Goal: Information Seeking & Learning: Learn about a topic

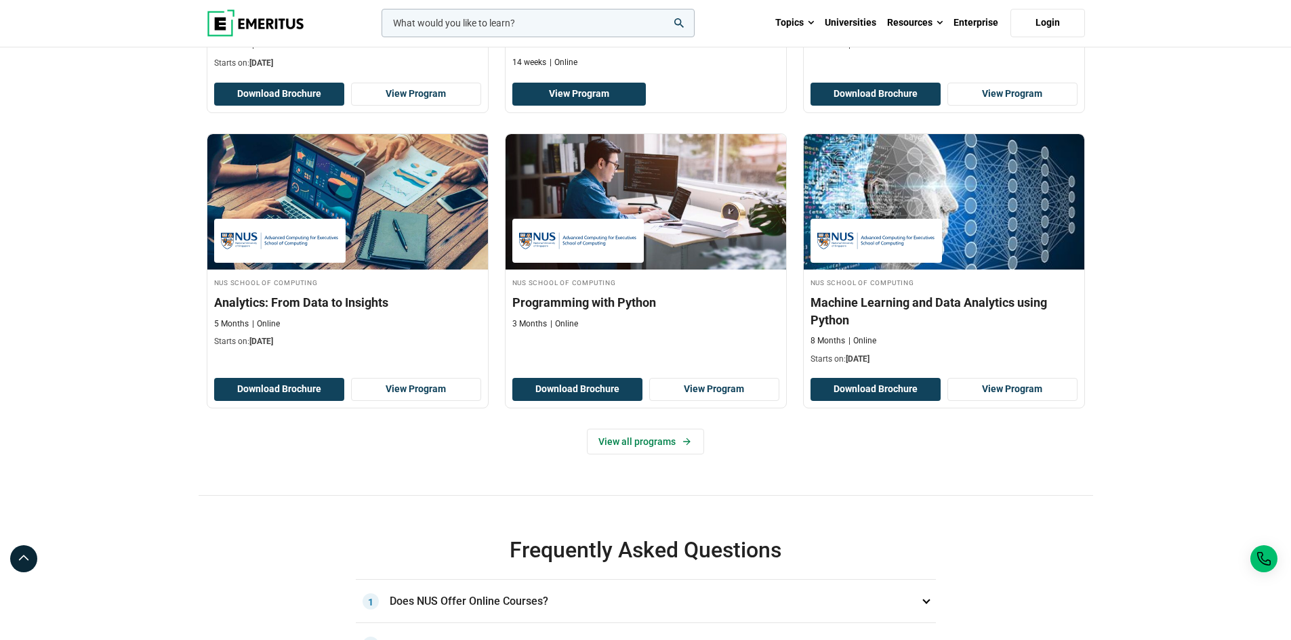
scroll to position [542, 0]
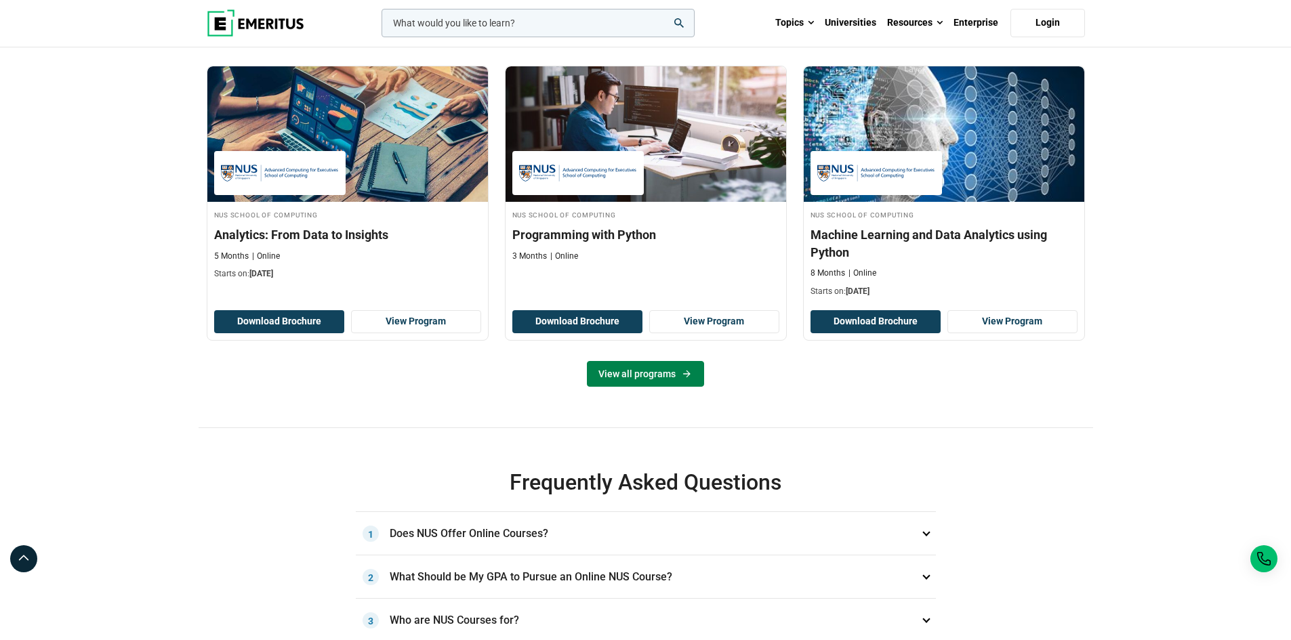
click at [648, 387] on link "View all programs" at bounding box center [645, 374] width 117 height 26
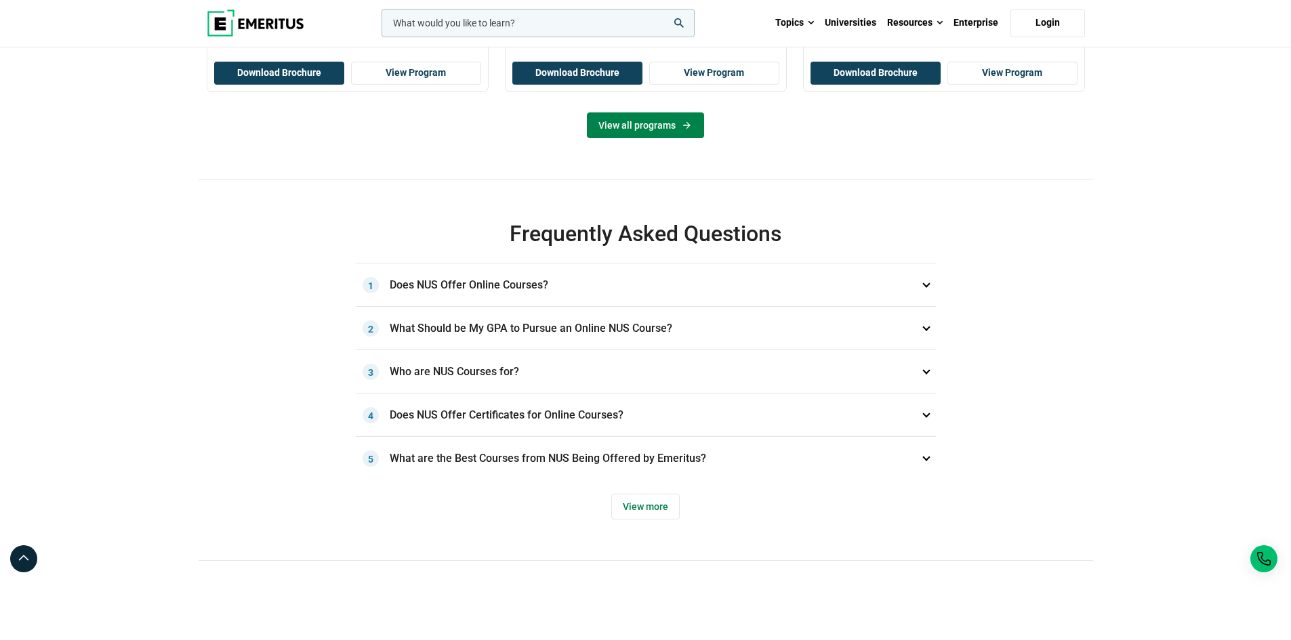
scroll to position [813, 0]
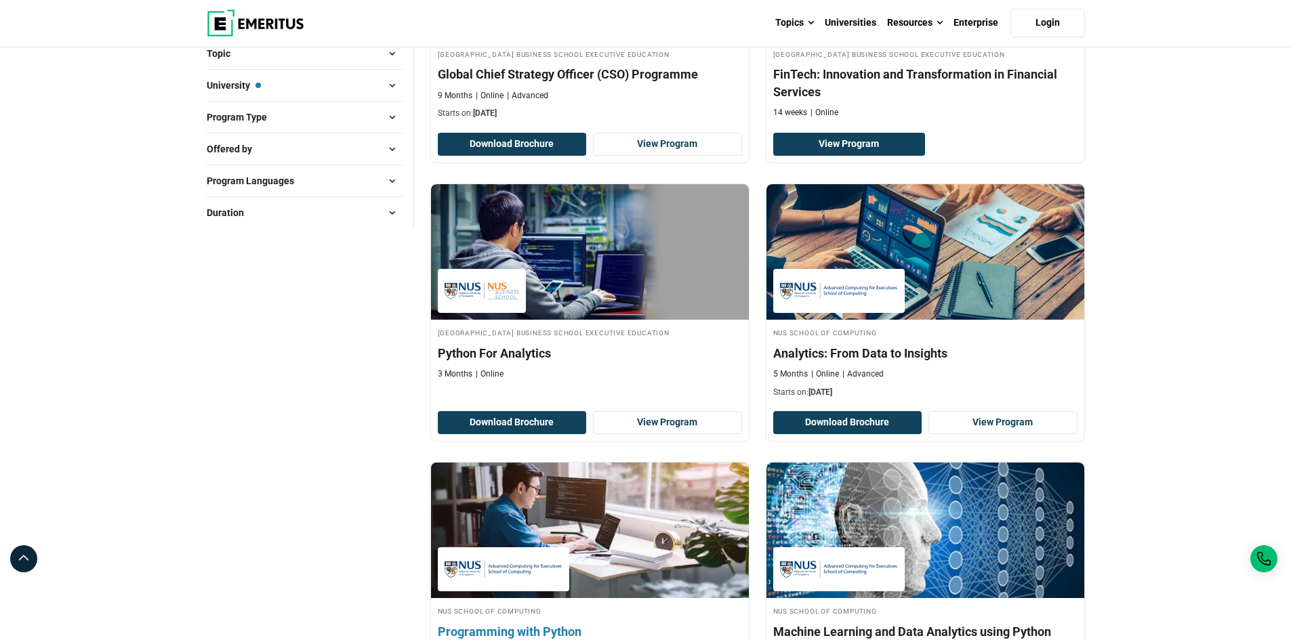
scroll to position [203, 0]
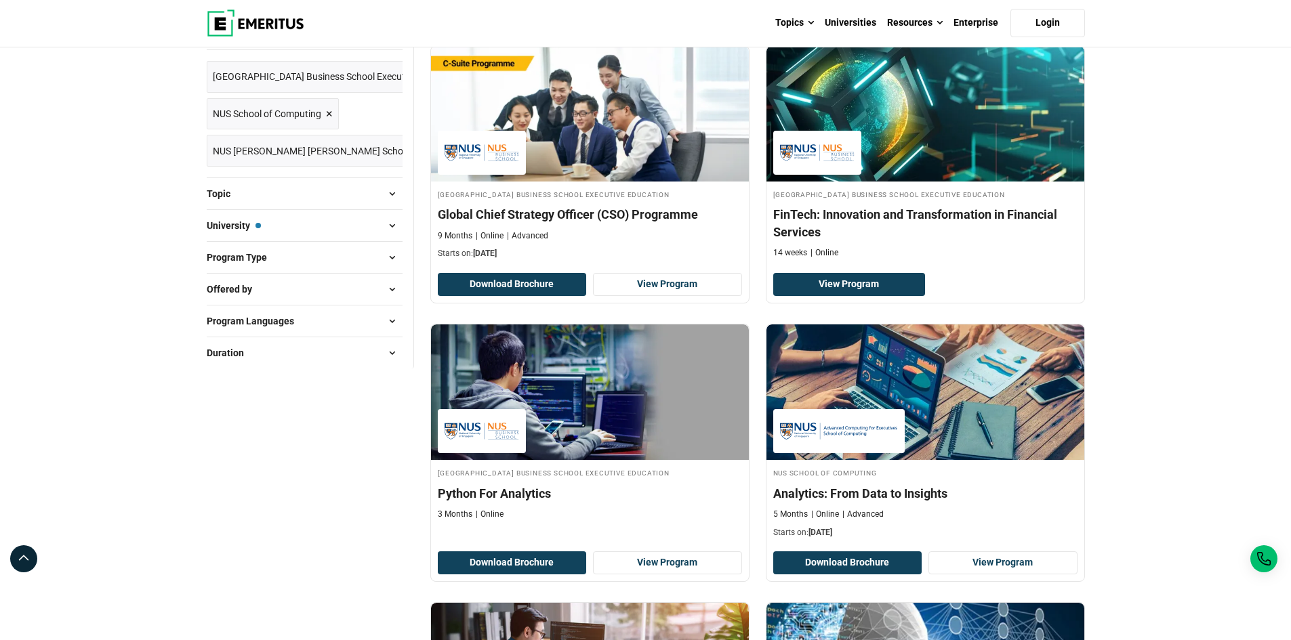
click at [465, 148] on span "×" at bounding box center [468, 151] width 7 height 20
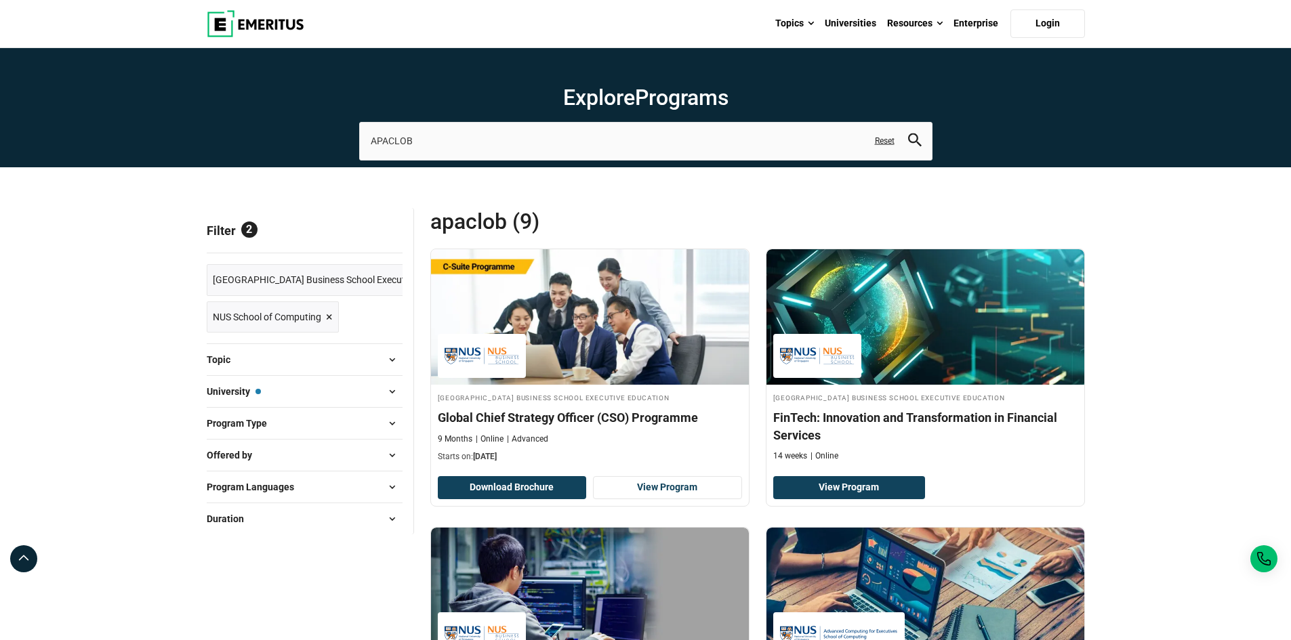
click at [371, 239] on span "Reset all" at bounding box center [381, 233] width 42 height 18
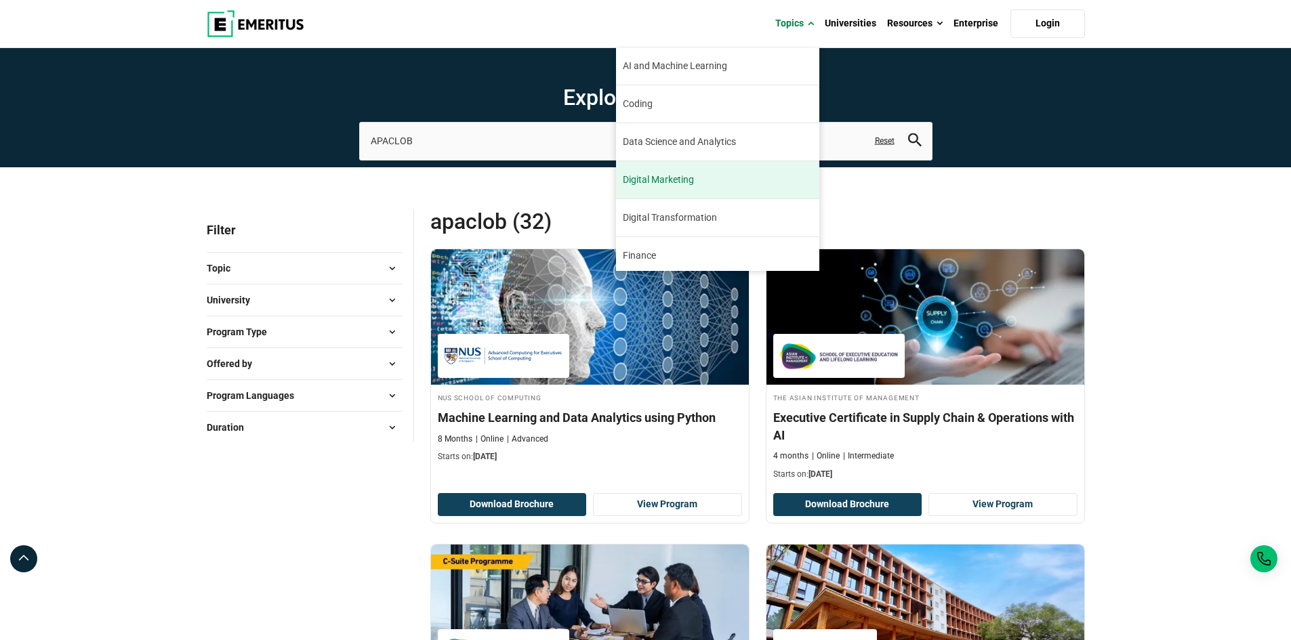
click at [733, 171] on link "Digital Marketing Digital marketing has been a booming industry since its incep…" at bounding box center [717, 179] width 203 height 37
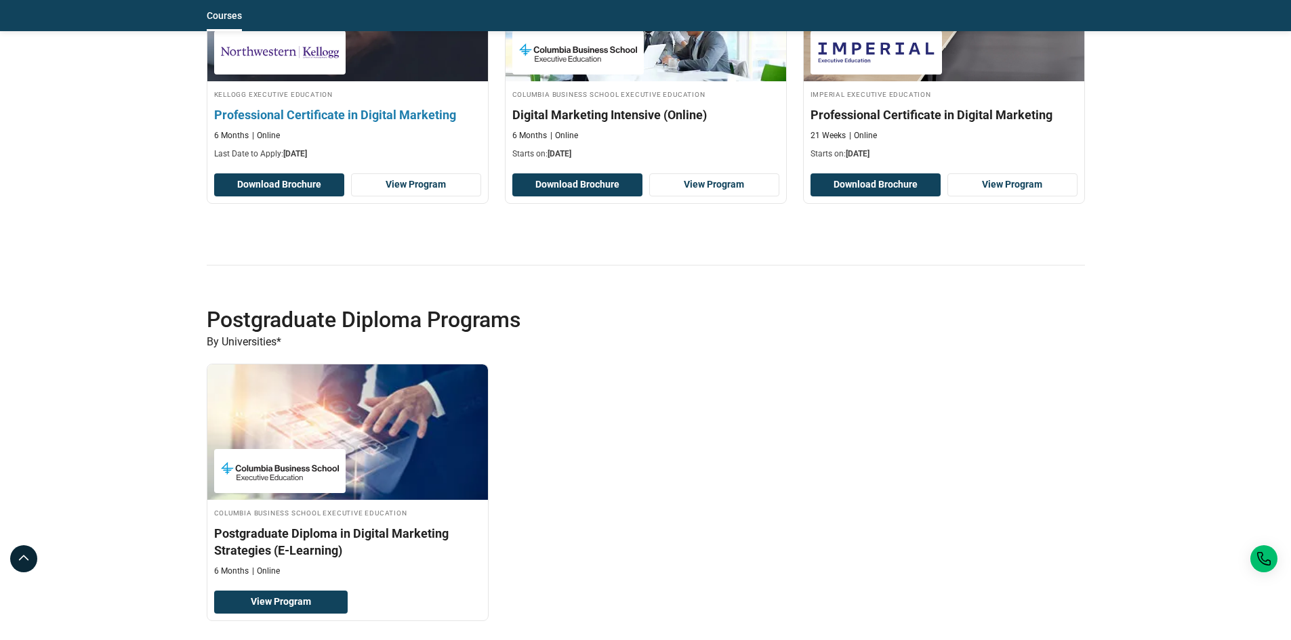
scroll to position [1558, 0]
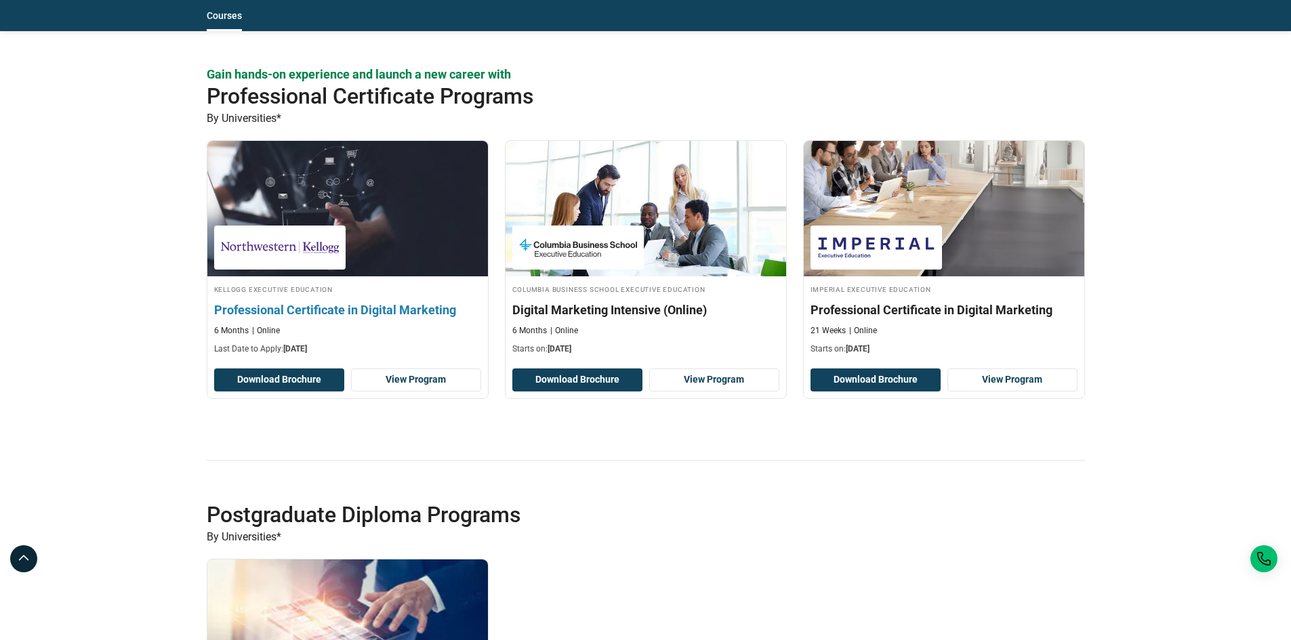
click at [356, 251] on img at bounding box center [347, 208] width 308 height 149
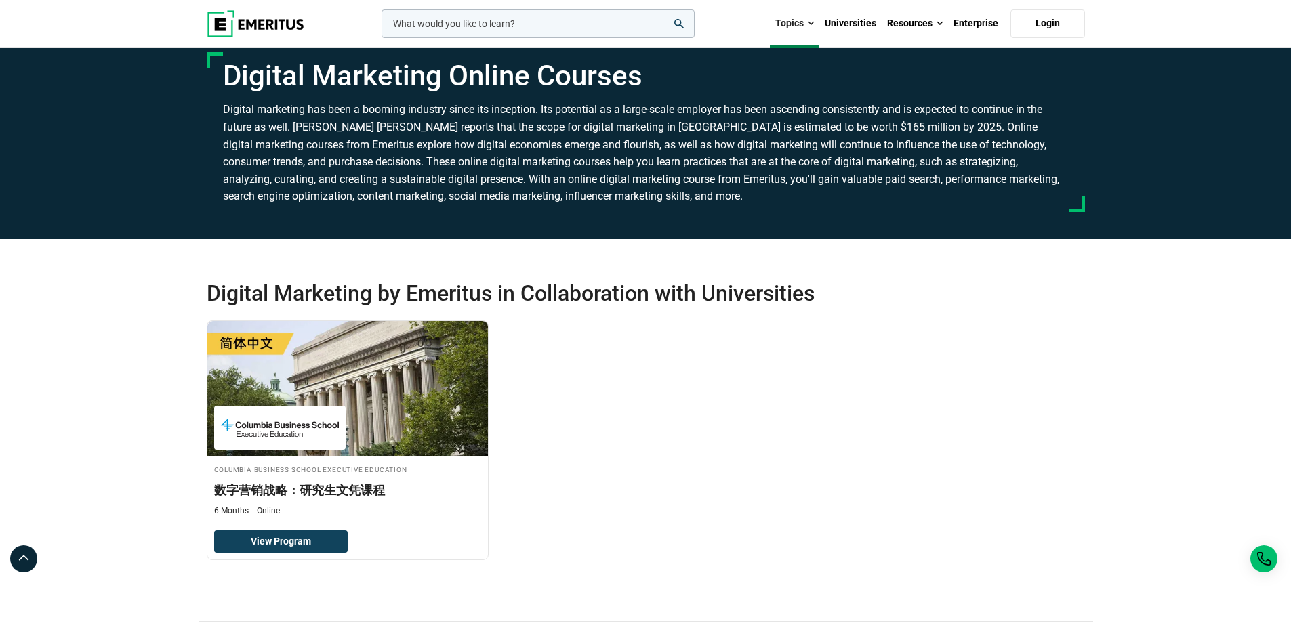
scroll to position [0, 0]
